Goal: Check status: Check status

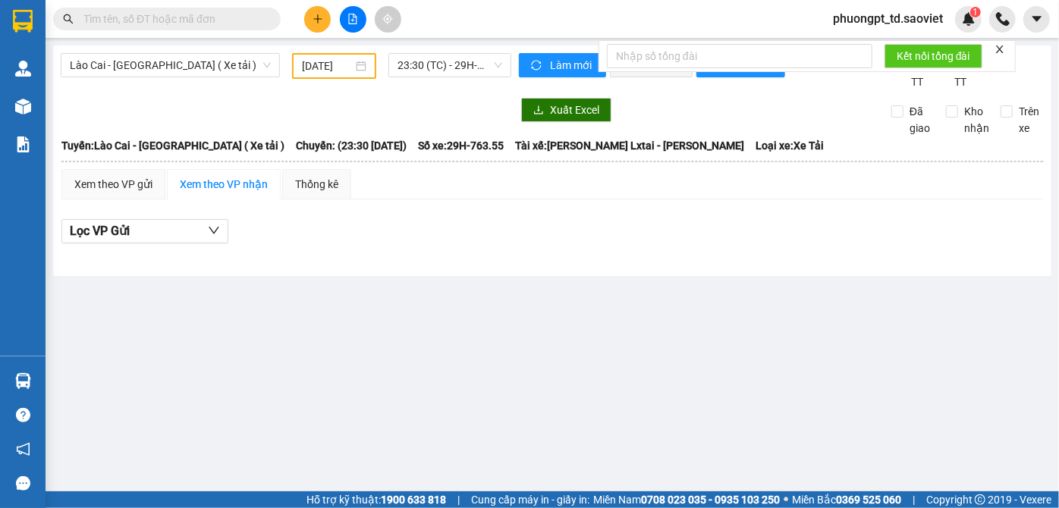
click at [128, 20] on input "text" at bounding box center [172, 19] width 179 height 17
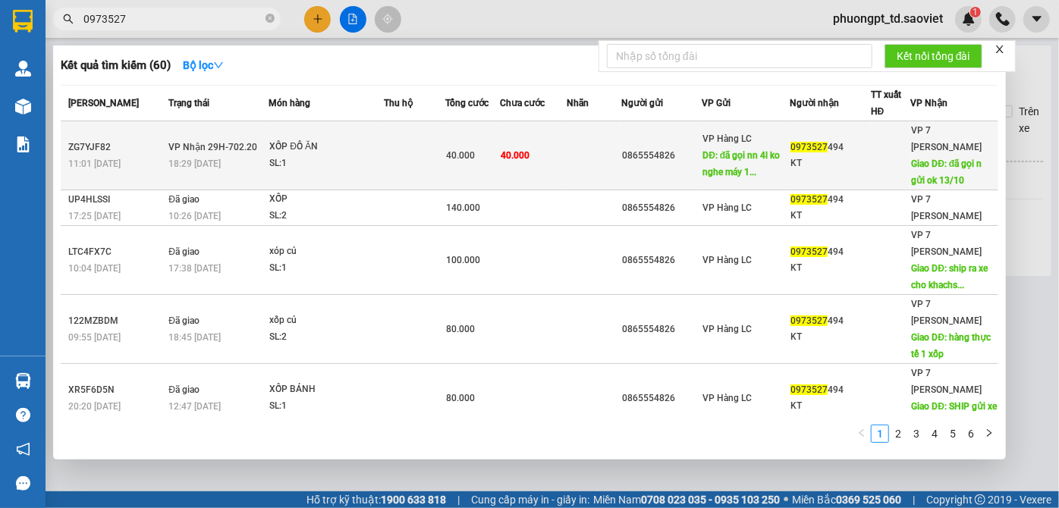
type input "0973527"
click at [838, 174] on td "0973527 494 KT" at bounding box center [829, 155] width 81 height 69
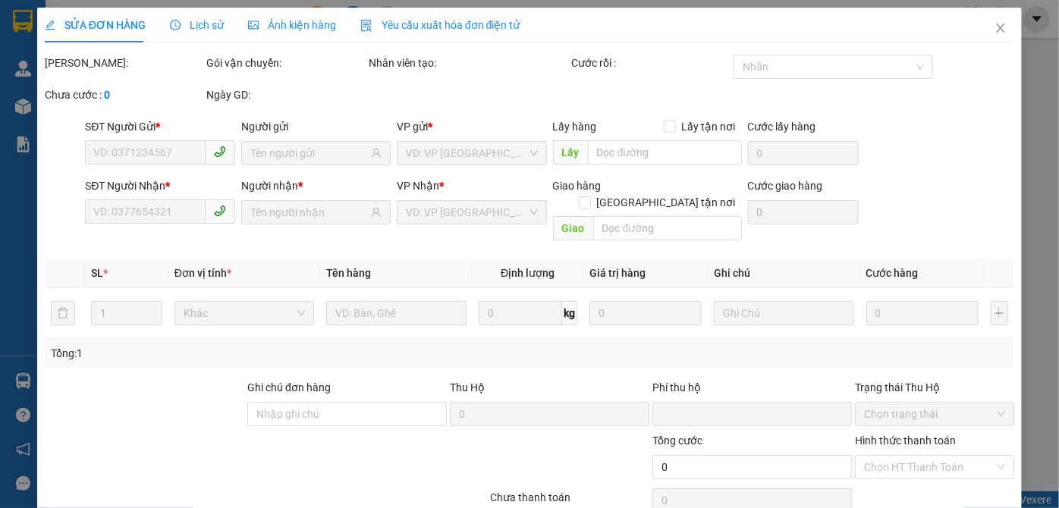
type input "0865554826"
type input "đã gọi nn 4l ko nghe máy 13/10"
type input "0973527494"
type input "KT"
type input "đã gọi n gửi ok 13/10"
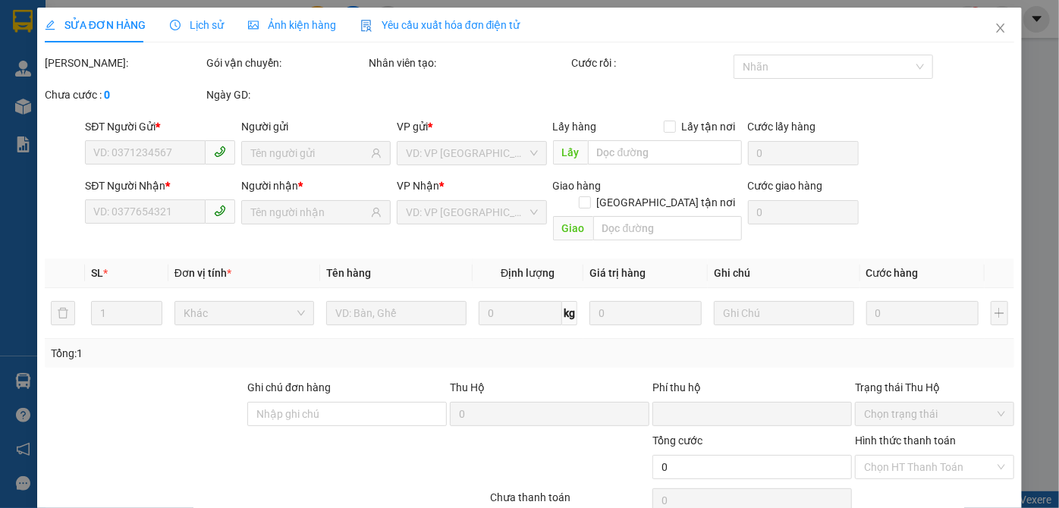
type input "0"
type input "40.000"
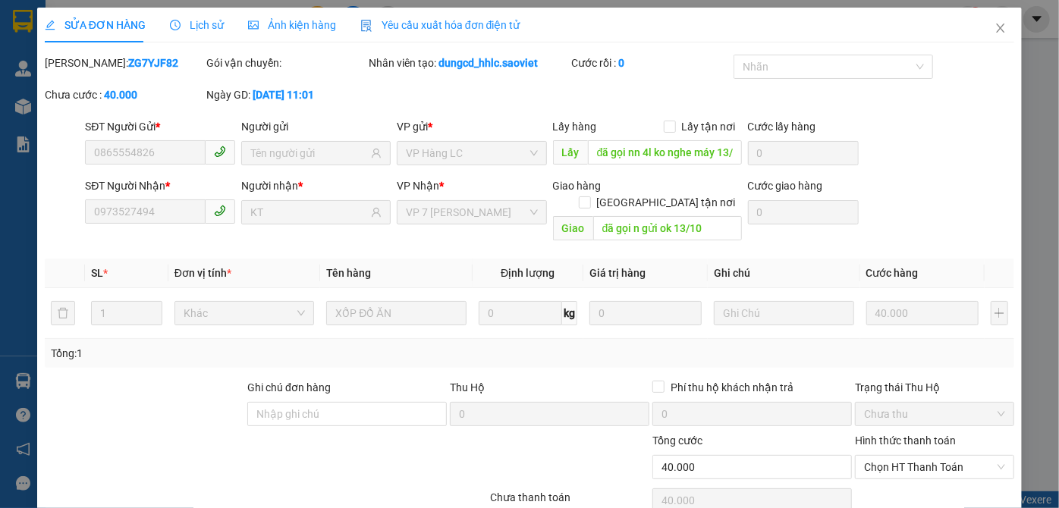
click at [185, 23] on span "Lịch sử" at bounding box center [197, 25] width 54 height 12
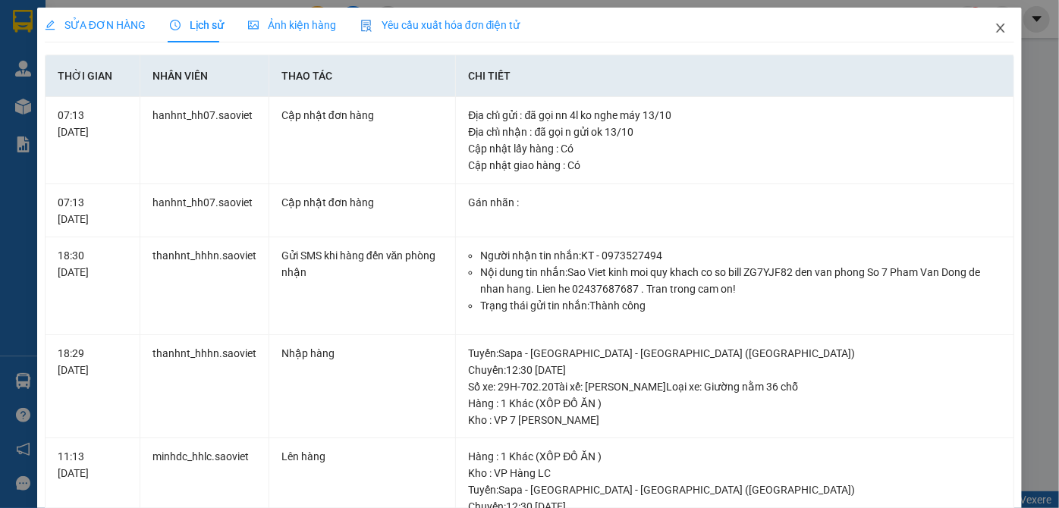
click at [987, 20] on span "Close" at bounding box center [1000, 29] width 42 height 42
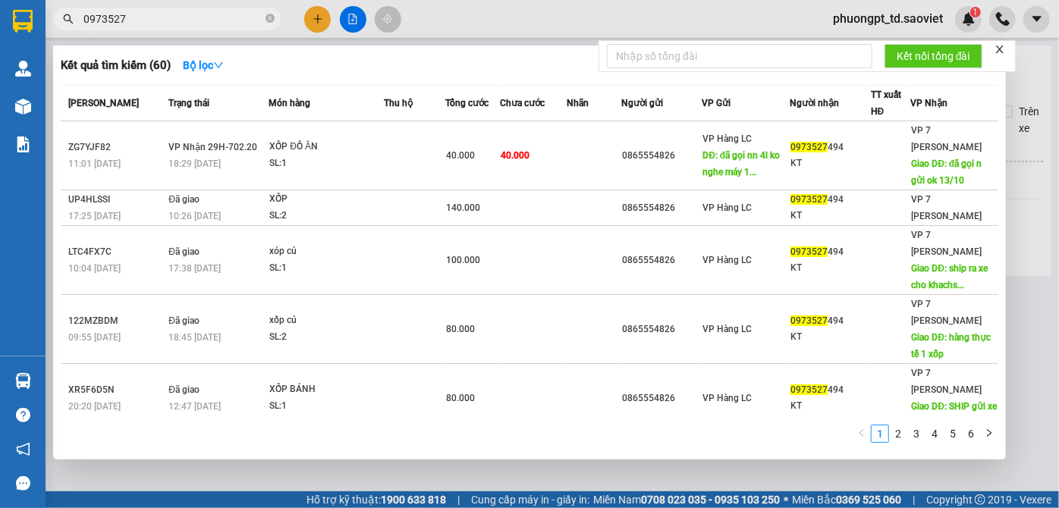
click at [152, 23] on input "0973527" at bounding box center [172, 19] width 179 height 17
click at [997, 48] on icon "close" at bounding box center [999, 49] width 11 height 11
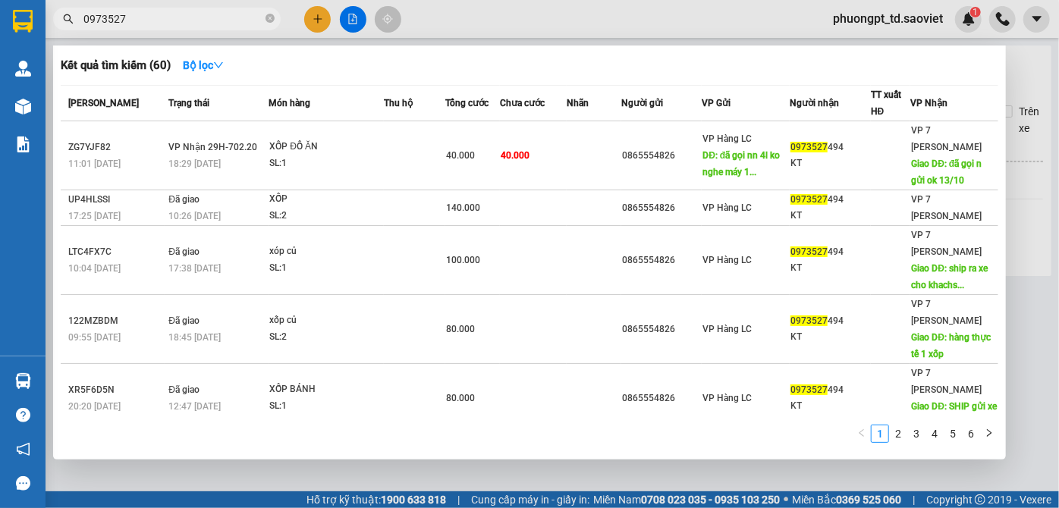
click at [639, 30] on div at bounding box center [529, 254] width 1059 height 508
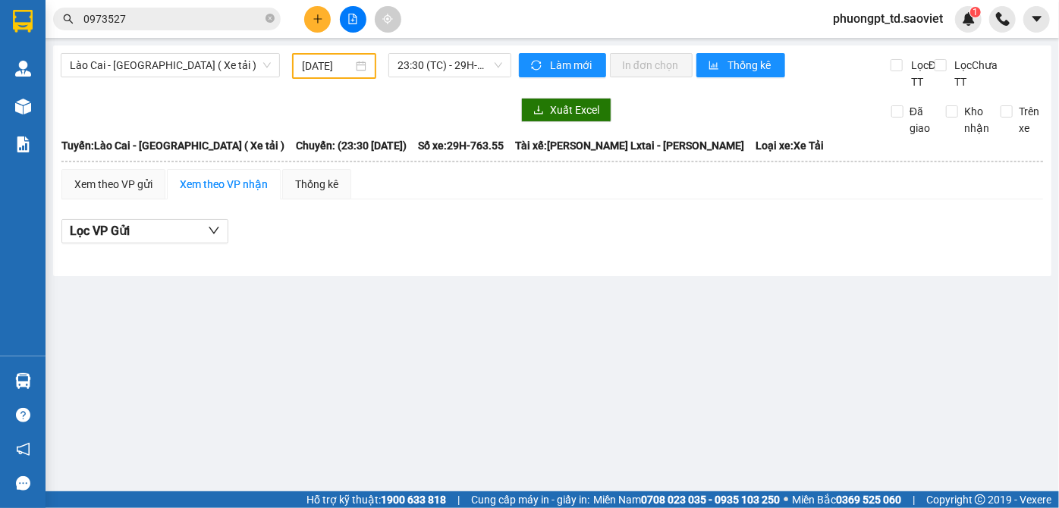
click at [164, 18] on input "0973527" at bounding box center [172, 19] width 179 height 17
